Goal: Information Seeking & Learning: Learn about a topic

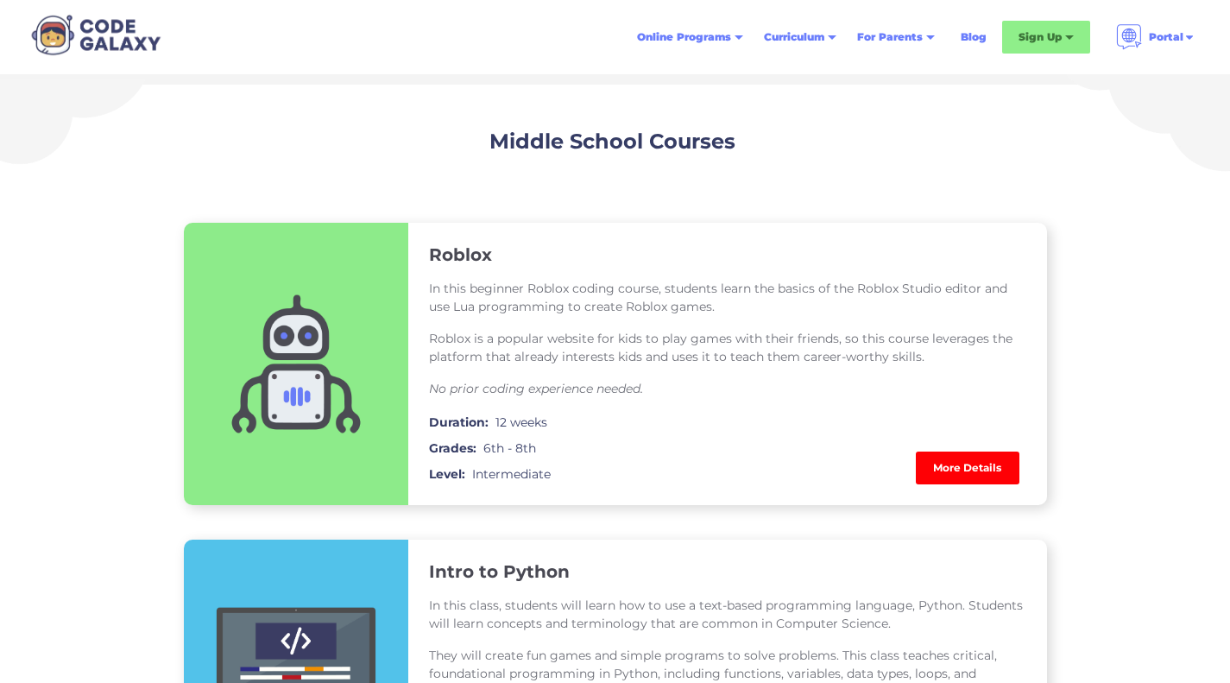
scroll to position [915, 0]
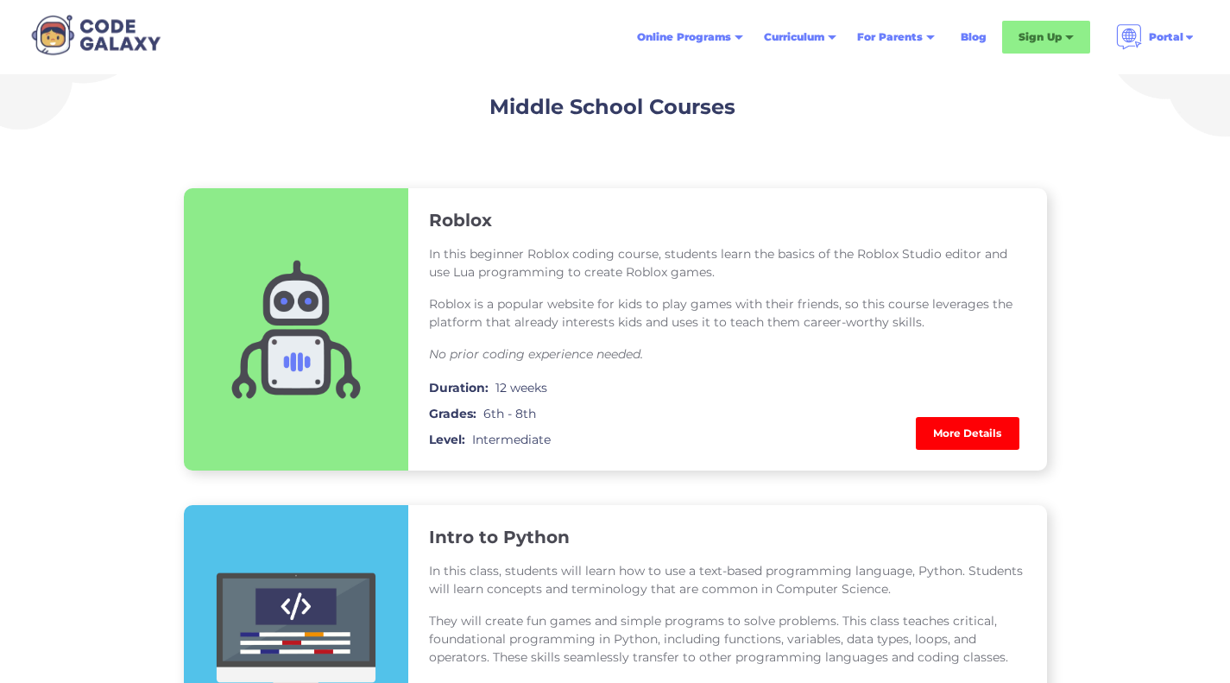
click at [954, 433] on link "More Details" at bounding box center [968, 433] width 104 height 33
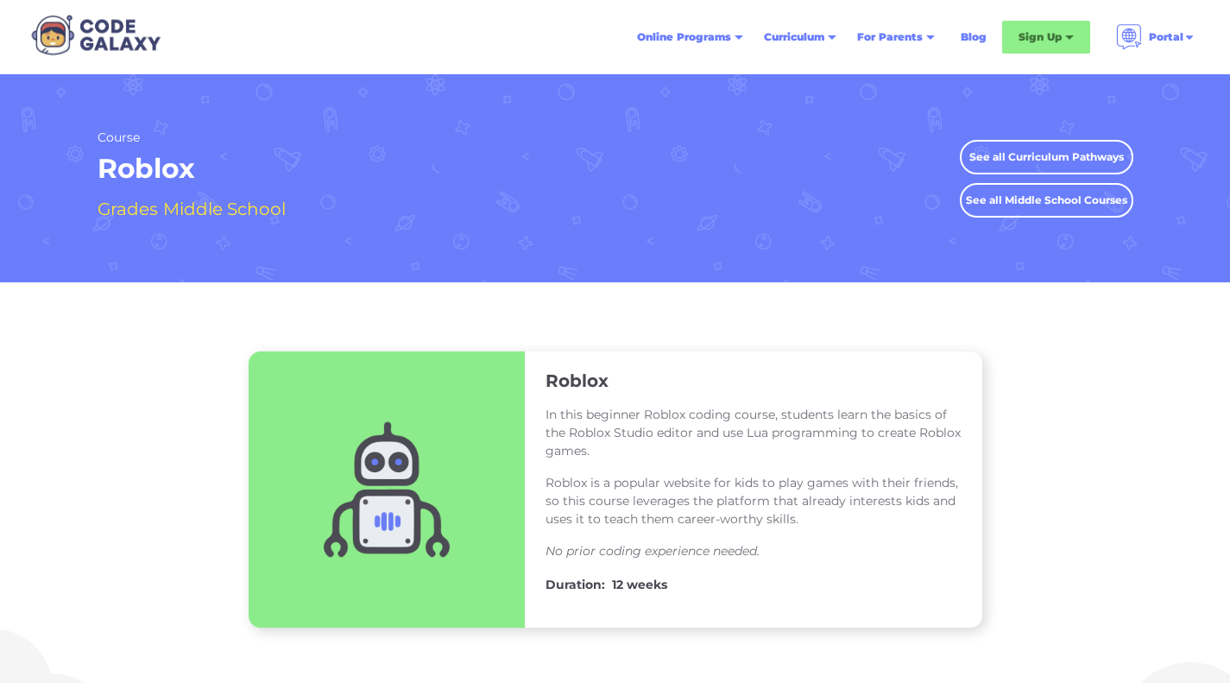
click at [1109, 422] on div "Roblox In this beginner Roblox coding course, students learn the basics of the …" at bounding box center [615, 489] width 1230 height 276
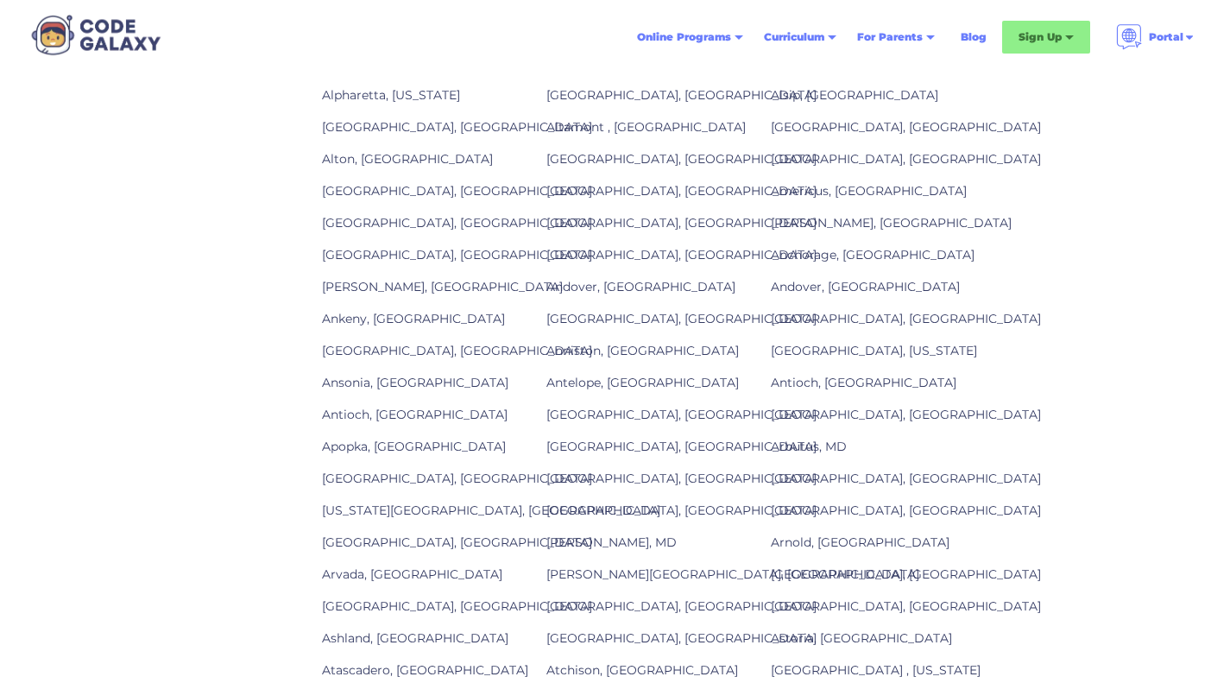
scroll to position [2003, 0]
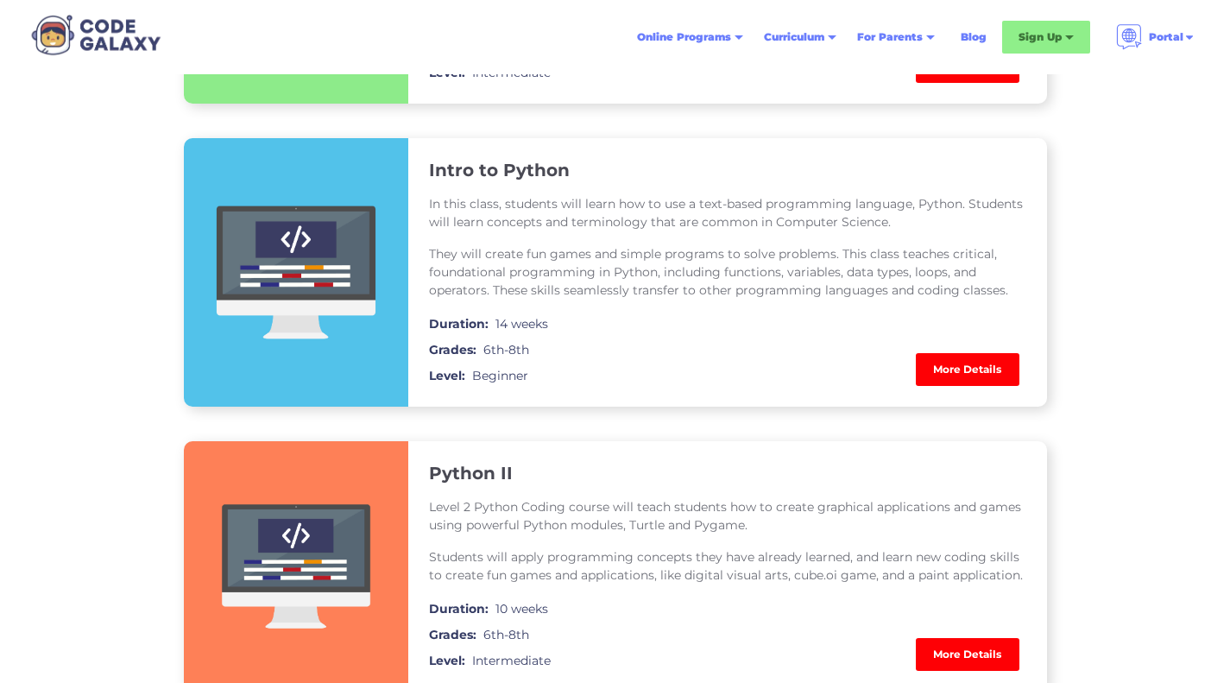
scroll to position [1330, 0]
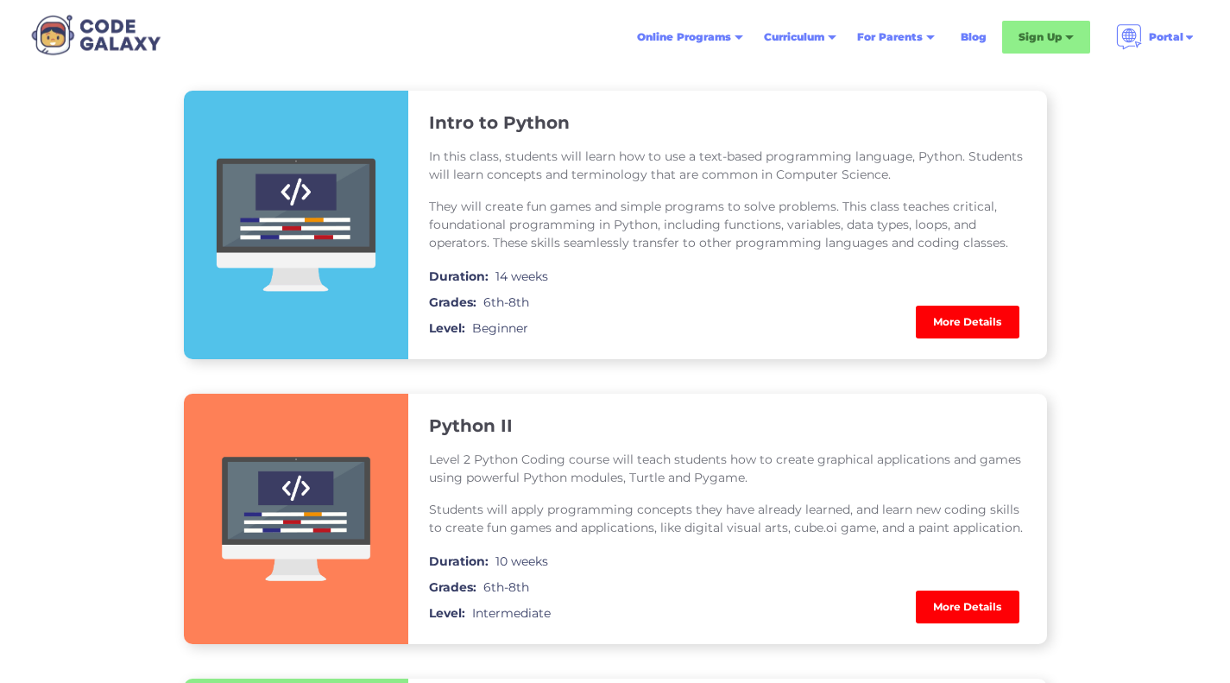
click at [993, 323] on link "More Details" at bounding box center [968, 322] width 104 height 33
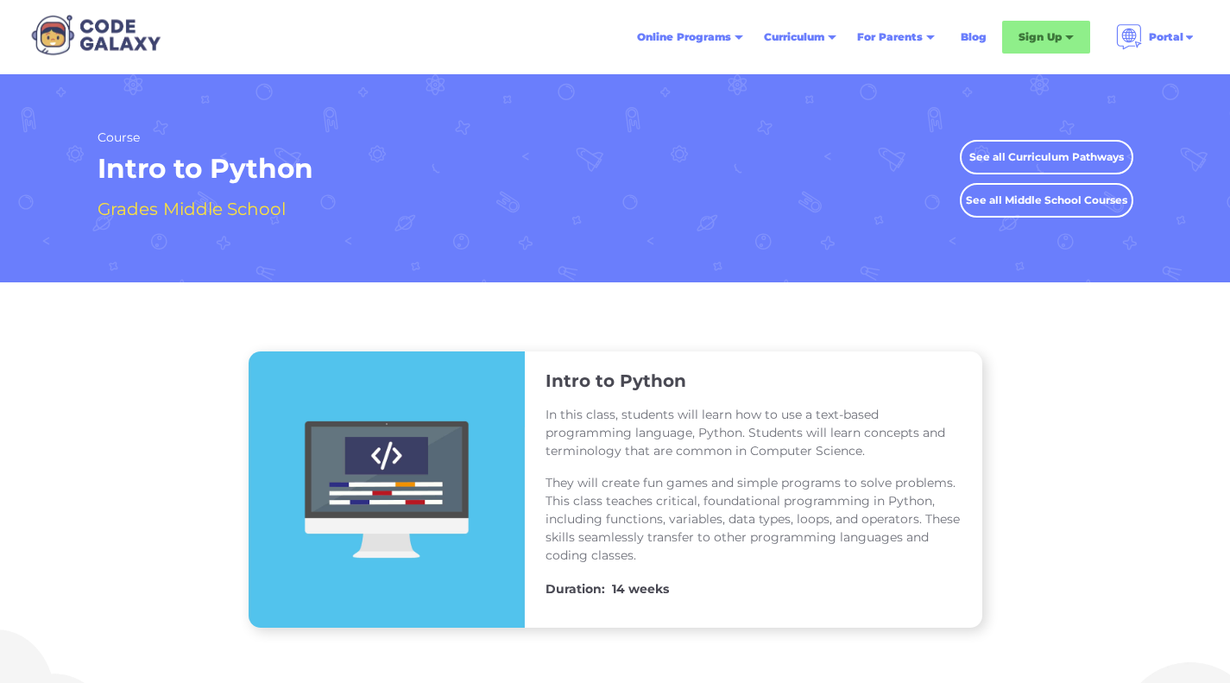
click at [1040, 162] on link "See all Curriculum Pathways" at bounding box center [1047, 157] width 174 height 35
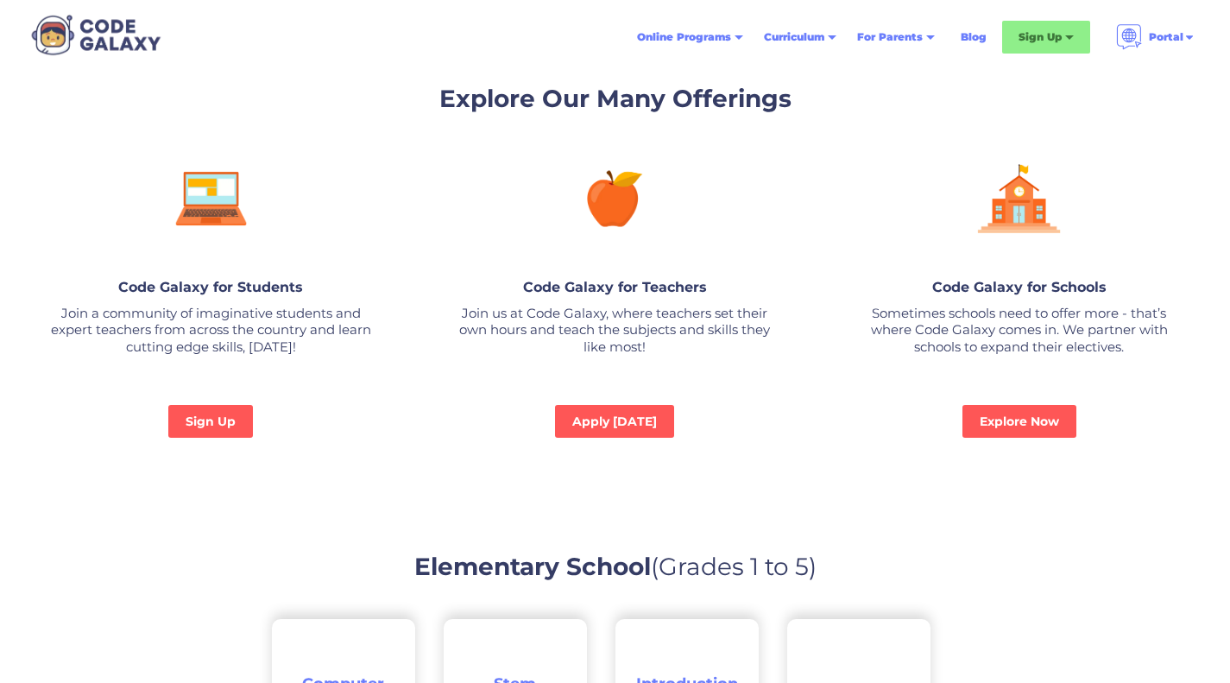
scroll to position [1209, 0]
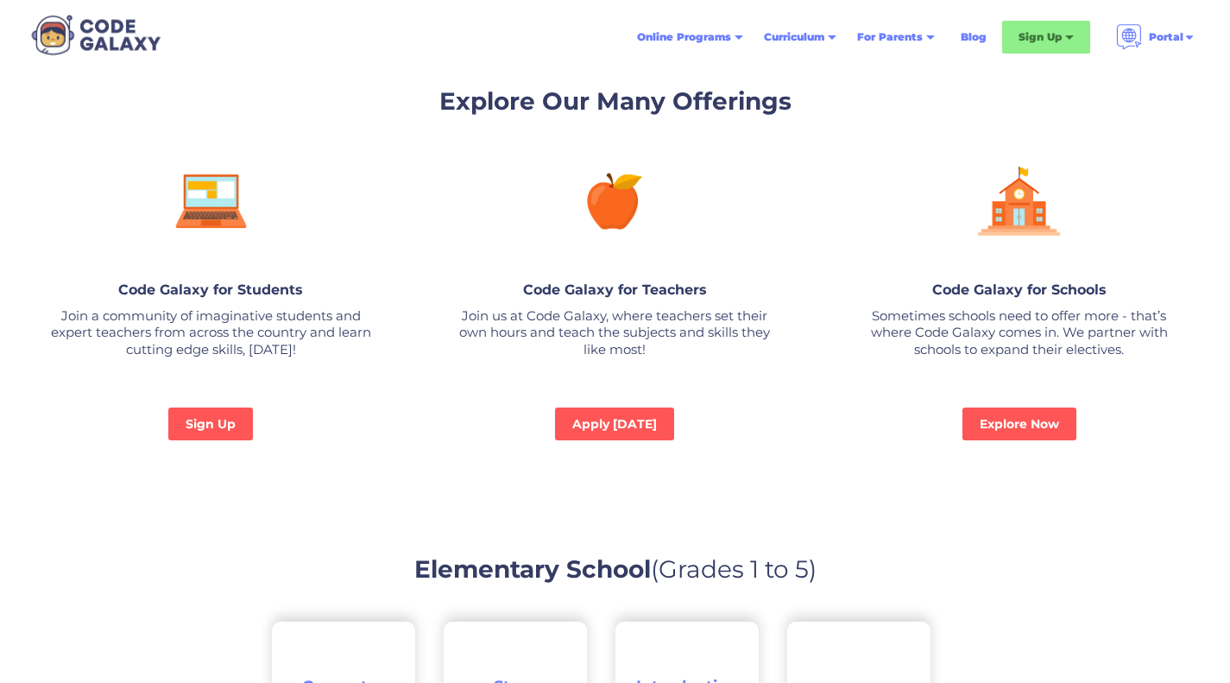
click at [1033, 566] on h2 "Elementary School (Grades 1 to 5)" at bounding box center [615, 569] width 1230 height 36
